Goal: Task Accomplishment & Management: Manage account settings

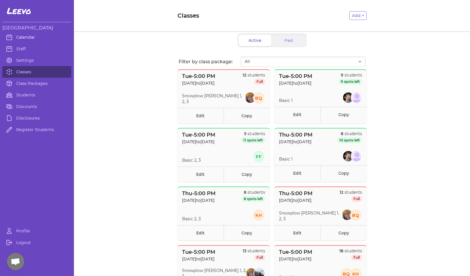
click at [28, 36] on link "Calendar" at bounding box center [36, 37] width 69 height 12
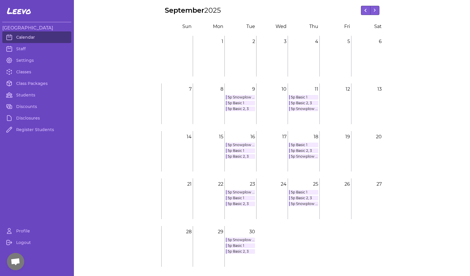
click at [29, 37] on link "Calendar" at bounding box center [36, 37] width 69 height 12
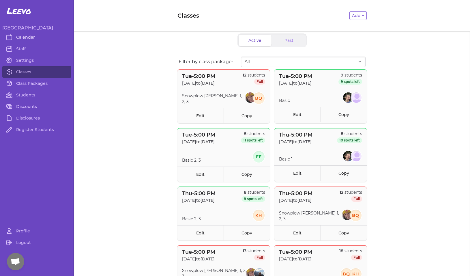
click at [29, 36] on link "Calendar" at bounding box center [36, 37] width 69 height 12
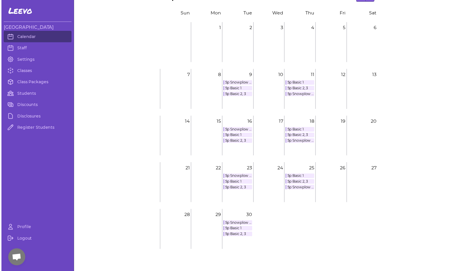
scroll to position [21, 0]
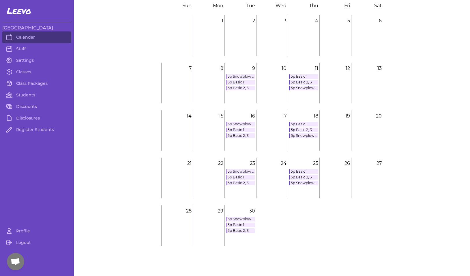
click at [242, 224] on link "5p Basic 1" at bounding box center [240, 224] width 29 height 5
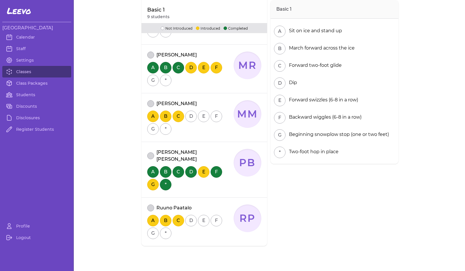
scroll to position [307, 0]
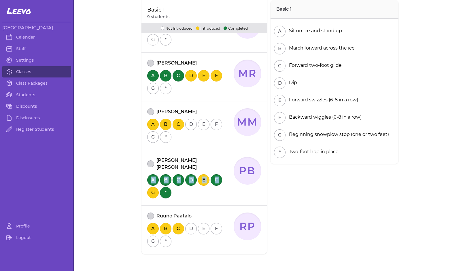
drag, startPoint x: 130, startPoint y: 174, endPoint x: 138, endPoint y: 186, distance: 14.6
click at [148, 161] on button "attendance" at bounding box center [150, 164] width 7 height 7
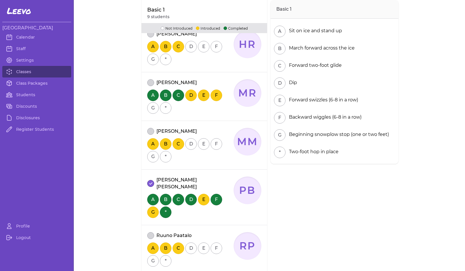
scroll to position [272, 0]
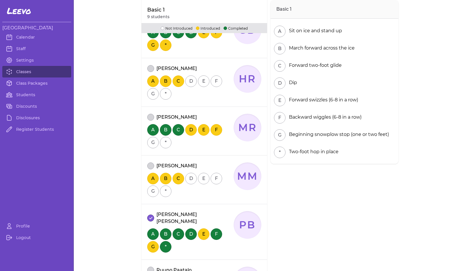
click at [150, 67] on button "attendance" at bounding box center [150, 68] width 7 height 7
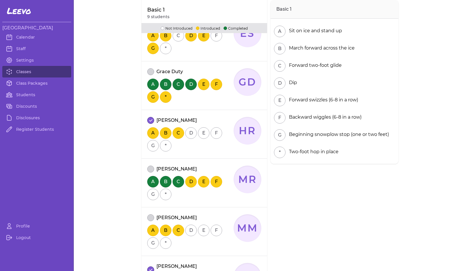
scroll to position [218, 0]
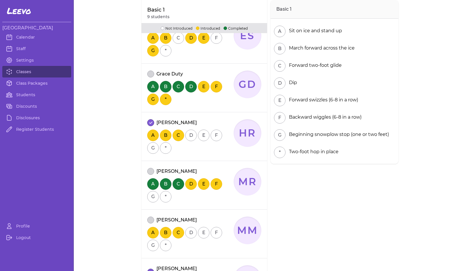
click at [147, 74] on button "attendance" at bounding box center [150, 74] width 7 height 7
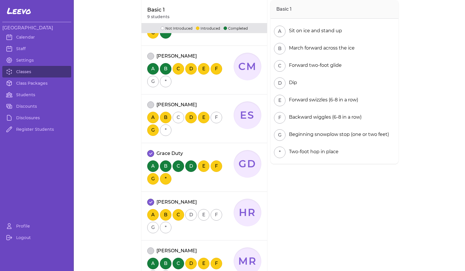
scroll to position [129, 0]
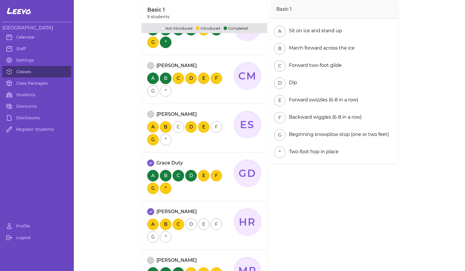
click at [148, 66] on button "attendance" at bounding box center [150, 65] width 7 height 7
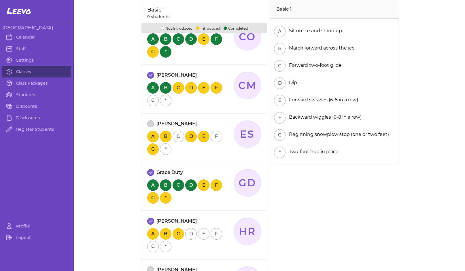
scroll to position [72, 0]
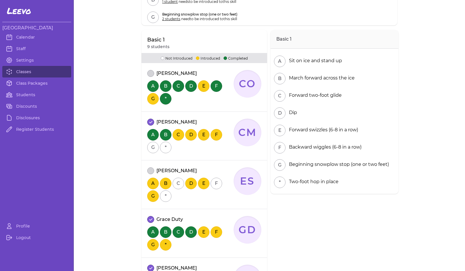
click at [149, 74] on button "attendance" at bounding box center [150, 73] width 7 height 7
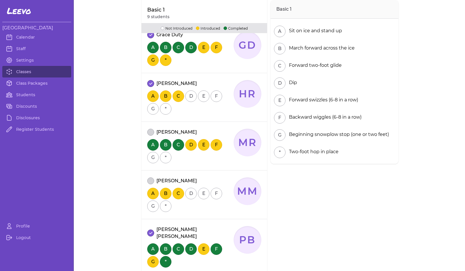
scroll to position [279, 0]
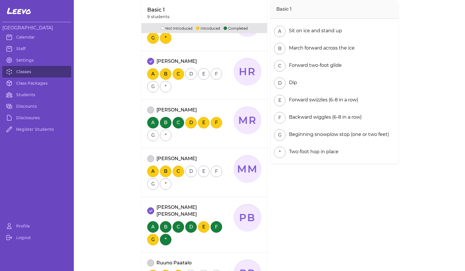
click at [148, 159] on button "attendance" at bounding box center [150, 158] width 7 height 7
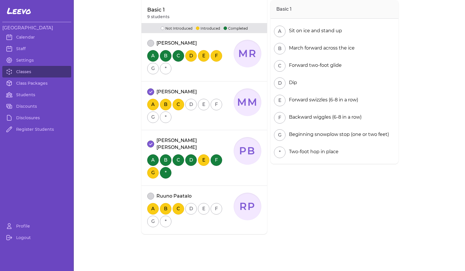
scroll to position [353, 0]
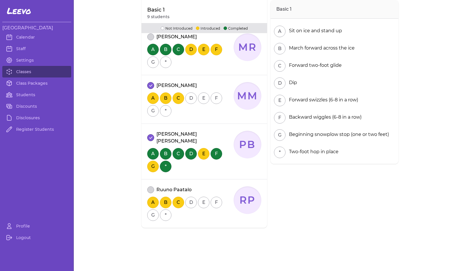
click at [149, 187] on button "attendance" at bounding box center [150, 190] width 7 height 7
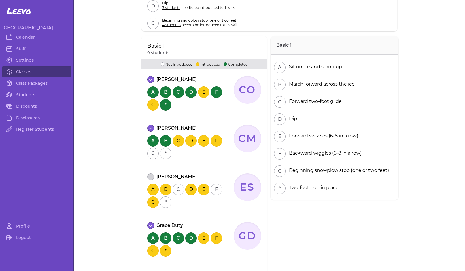
scroll to position [67, 0]
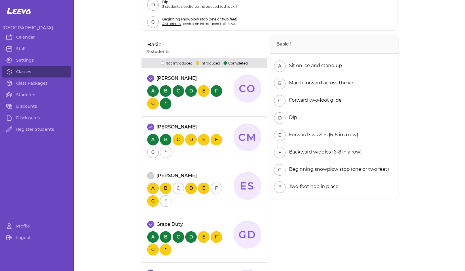
click at [122, 157] on div "[PERSON_NAME] [DATE] 5:00 PM Basic 1 9 students Basic 1 Recommendations D Dip 3…" at bounding box center [270, 237] width 392 height 608
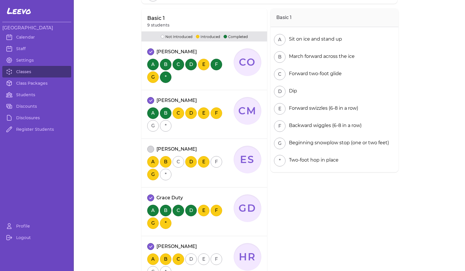
scroll to position [0, 0]
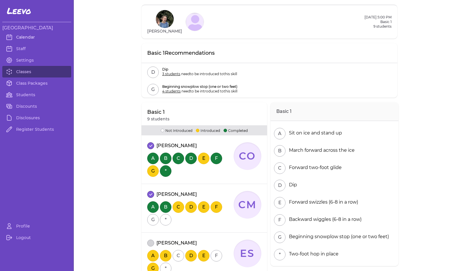
click at [28, 39] on link "Calendar" at bounding box center [36, 37] width 69 height 12
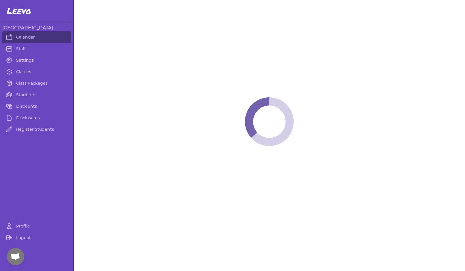
click at [23, 61] on link "Settings" at bounding box center [36, 60] width 69 height 12
select select "MT"
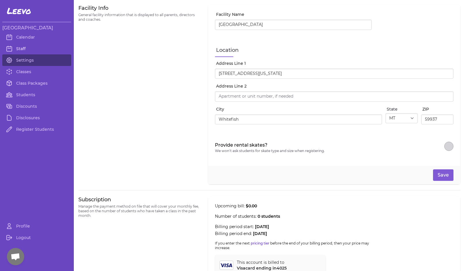
click at [24, 51] on link "Staff" at bounding box center [36, 49] width 69 height 12
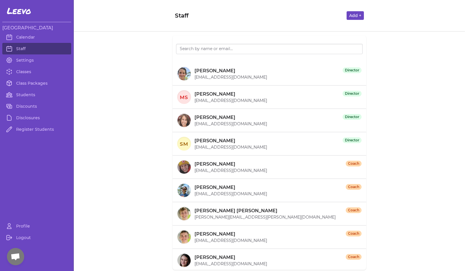
click at [350, 14] on button "Add +" at bounding box center [355, 15] width 17 height 9
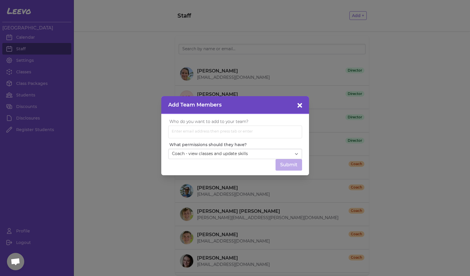
click at [228, 131] on span "Enter email address then press tab or enter" at bounding box center [212, 130] width 84 height 7
click at [219, 130] on input "text" at bounding box center [204, 131] width 68 height 9
paste input "[PERSON_NAME][EMAIL_ADDRESS][DOMAIN_NAME]"
type input "[PERSON_NAME][EMAIL_ADDRESS][DOMAIN_NAME]"
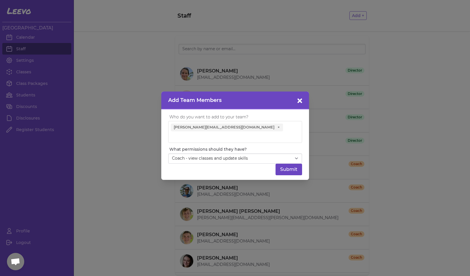
click at [286, 169] on button "Submit" at bounding box center [288, 169] width 27 height 12
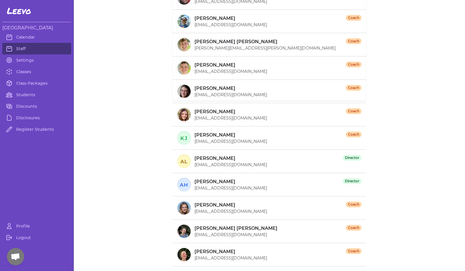
scroll to position [446, 0]
